Goal: Browse casually

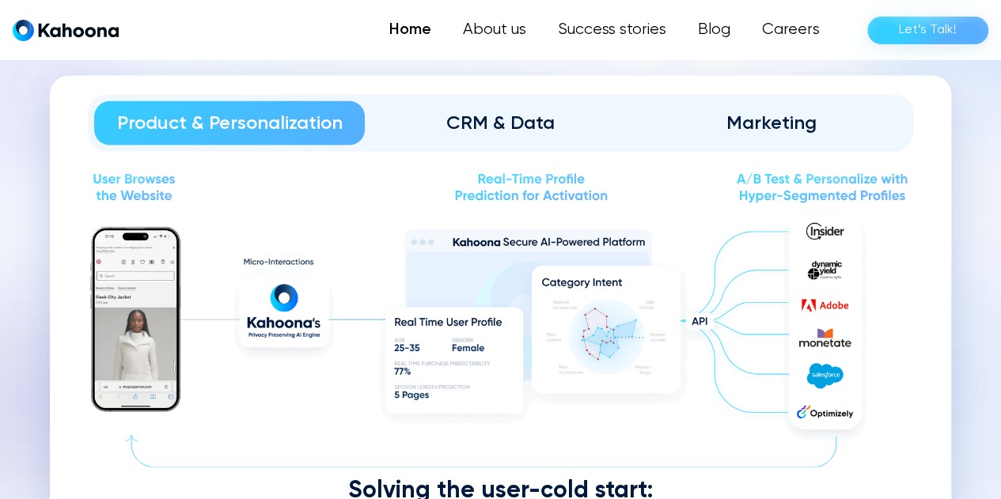
scroll to position [1719, 0]
click at [599, 331] on img at bounding box center [500, 326] width 825 height 243
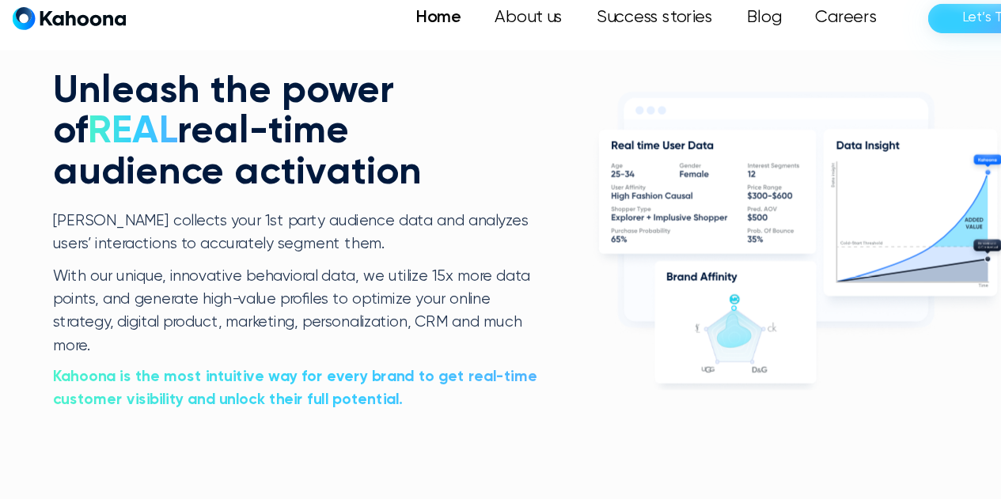
scroll to position [3017, 0]
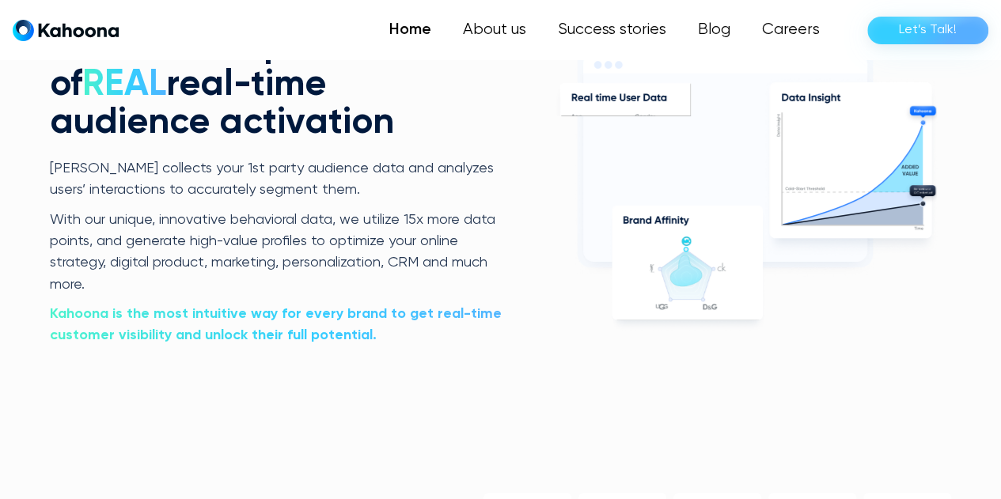
scroll to position [3067, 0]
